Goal: Communication & Community: Answer question/provide support

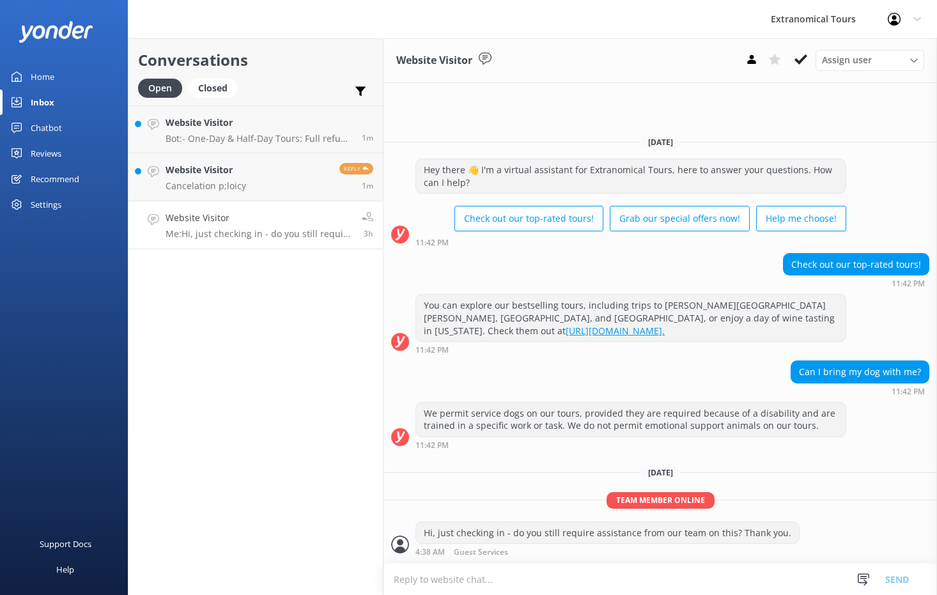
click at [289, 181] on link "Website Visitor Cancelation p;loicy Reply 1m" at bounding box center [255, 177] width 254 height 48
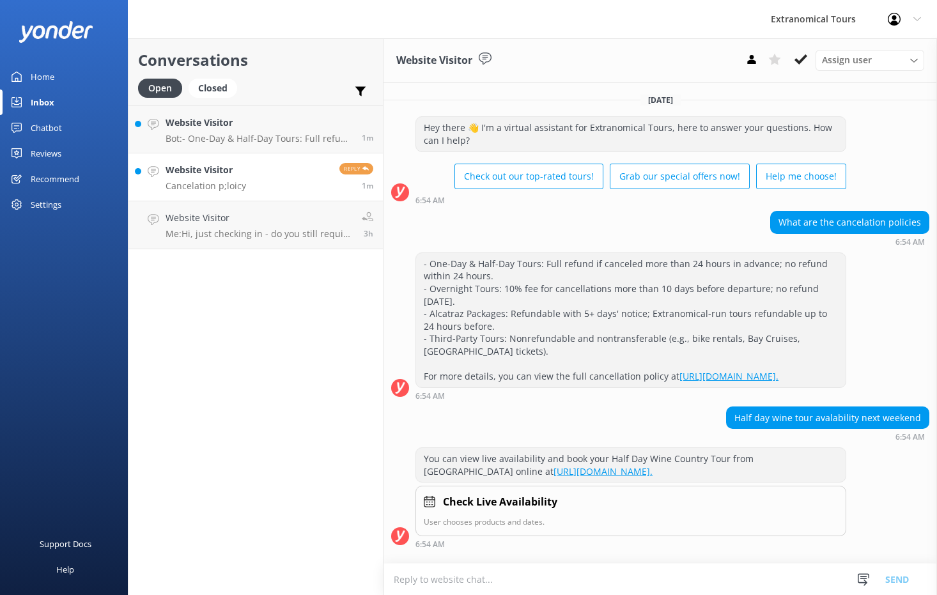
scroll to position [128, 0]
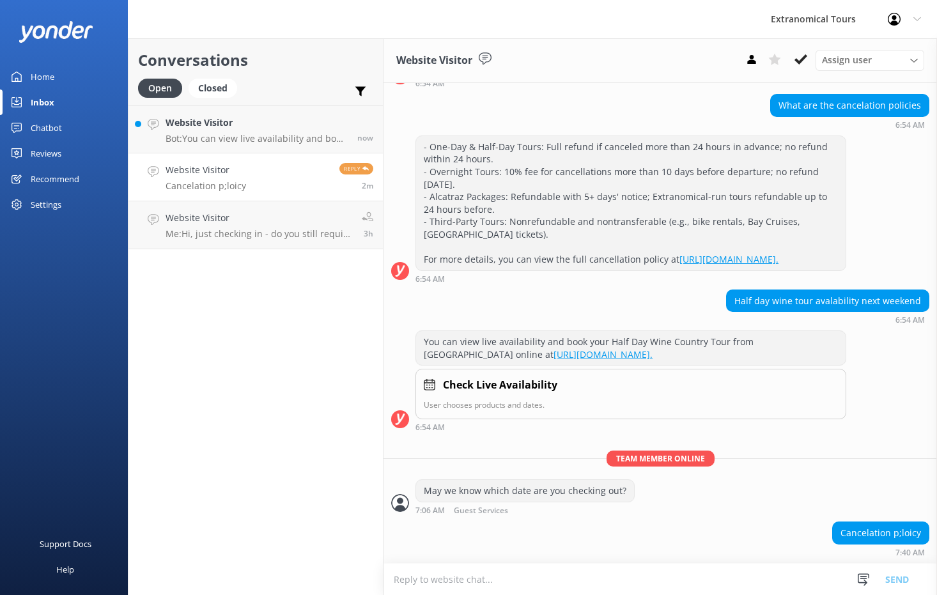
click at [519, 539] on div "Cancelation p;loicy 7:40 AM" at bounding box center [659, 538] width 553 height 35
click at [445, 579] on textarea at bounding box center [659, 578] width 553 height 31
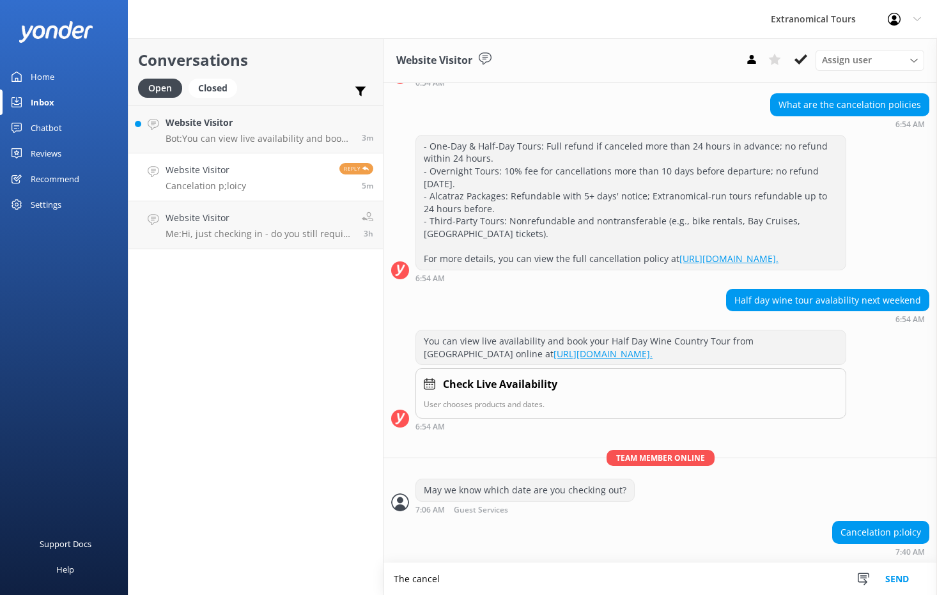
scroll to position [129, 0]
paste textarea "is non-refundable within 24 hours of the tour start time."
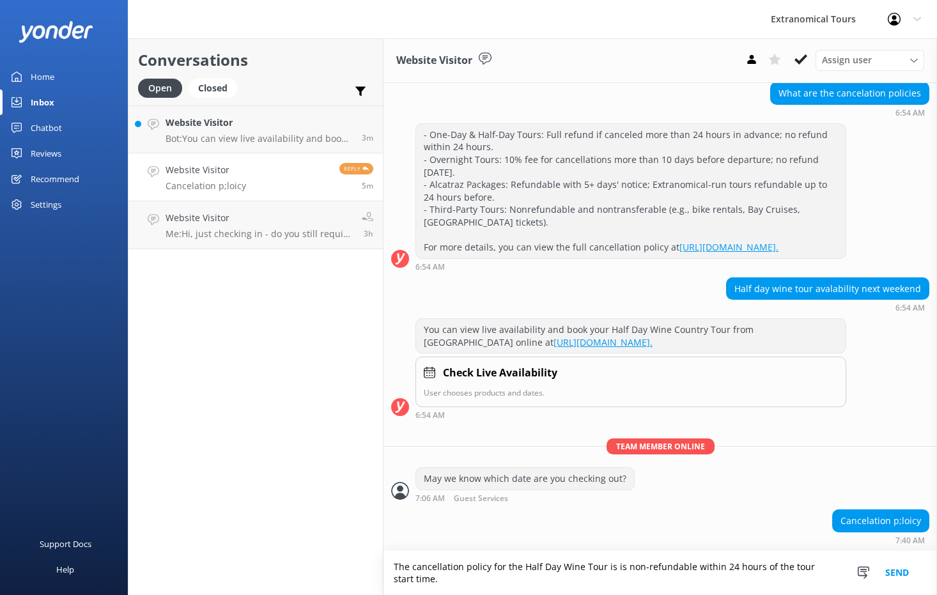
scroll to position [141, 0]
type textarea "The cancellation policy for the Half Day Wine Tour is is non-refundable within …"
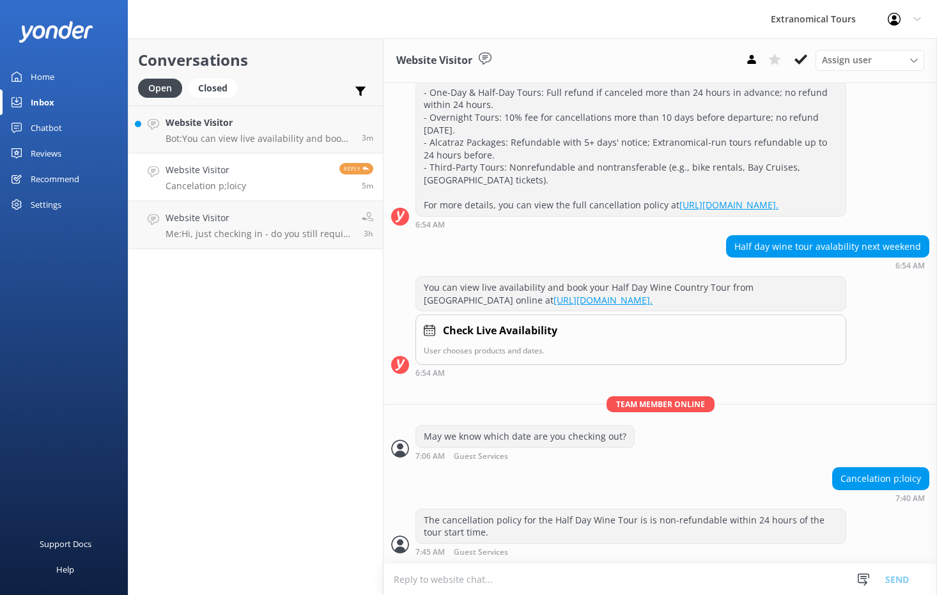
scroll to position [183, 0]
click at [254, 221] on h4 "Website Visitor" at bounding box center [258, 218] width 187 height 14
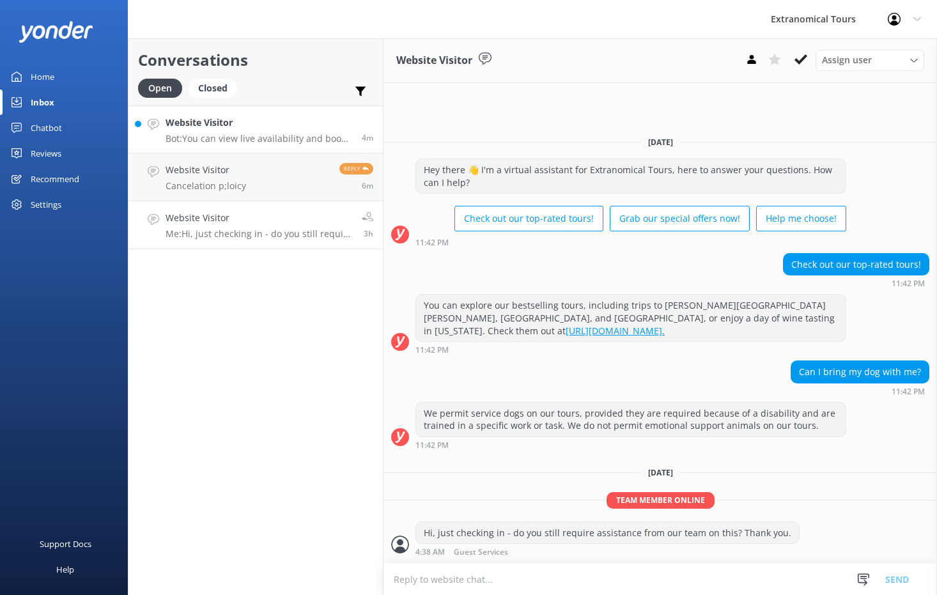
click at [284, 118] on h4 "Website Visitor" at bounding box center [258, 123] width 187 height 14
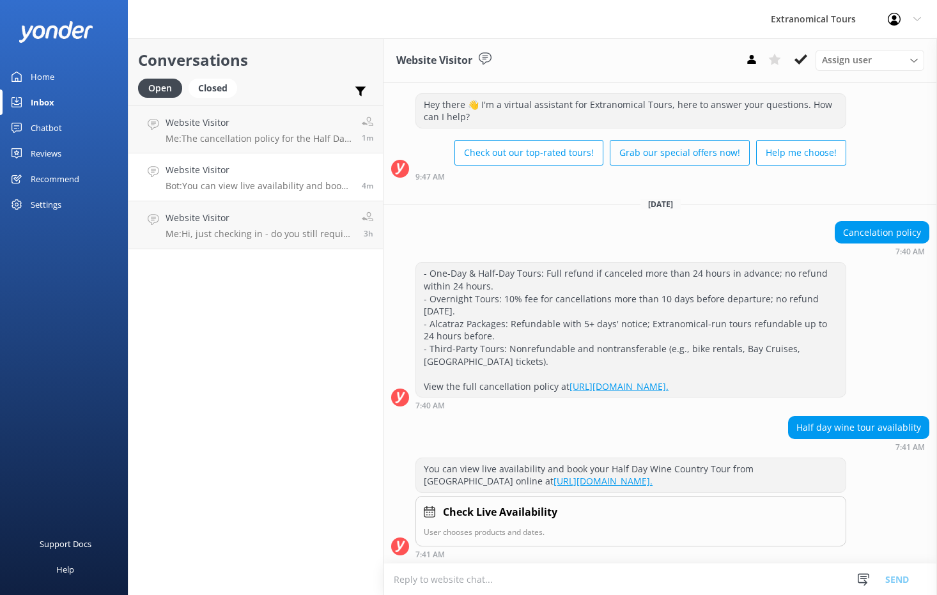
scroll to position [716, 0]
